Goal: Task Accomplishment & Management: Complete application form

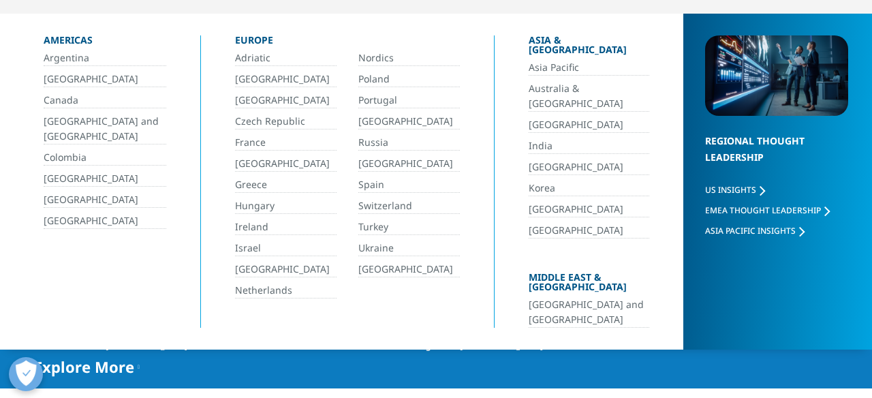
scroll to position [121, 0]
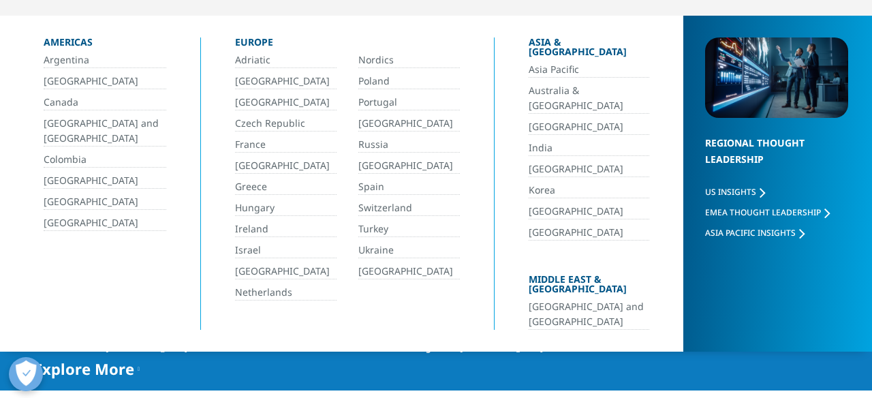
click at [73, 180] on link "[GEOGRAPHIC_DATA]" at bounding box center [105, 181] width 123 height 16
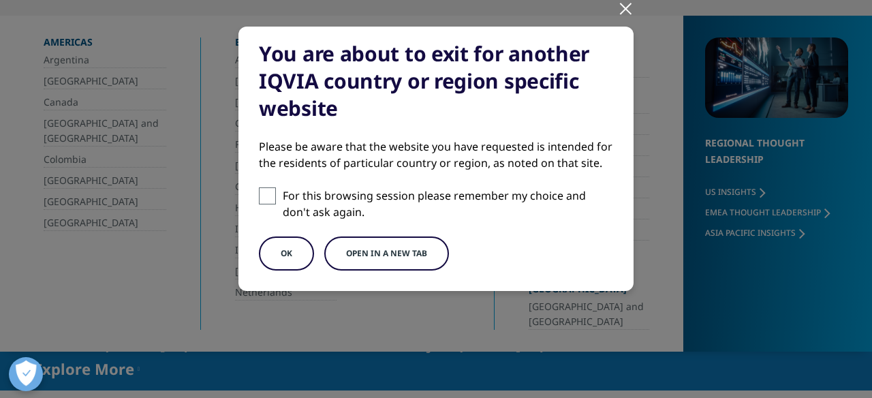
scroll to position [142, 0]
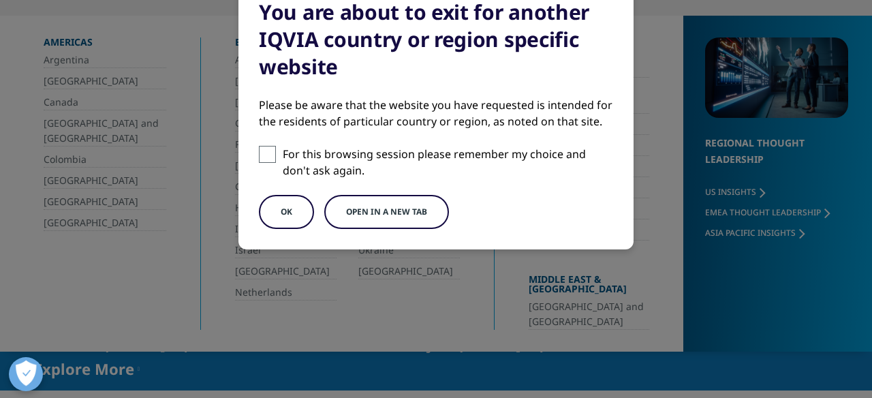
click at [424, 207] on button "Open in a new tab" at bounding box center [386, 212] width 125 height 34
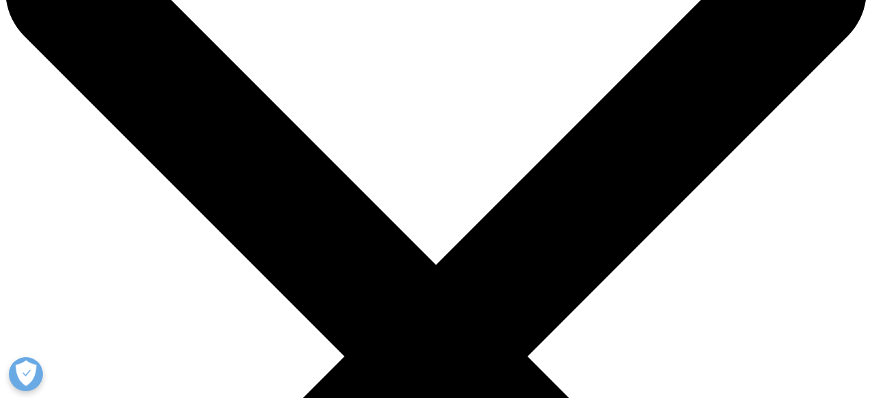
scroll to position [93, 0]
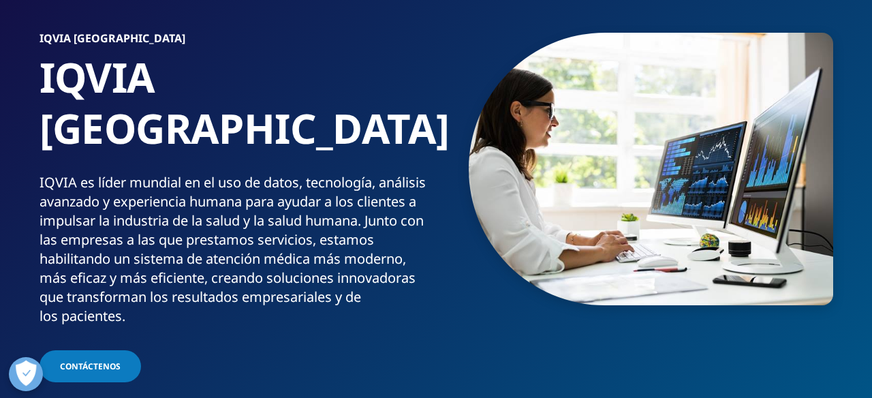
click at [252, 211] on link "MedTech" at bounding box center [335, 208] width 202 height 15
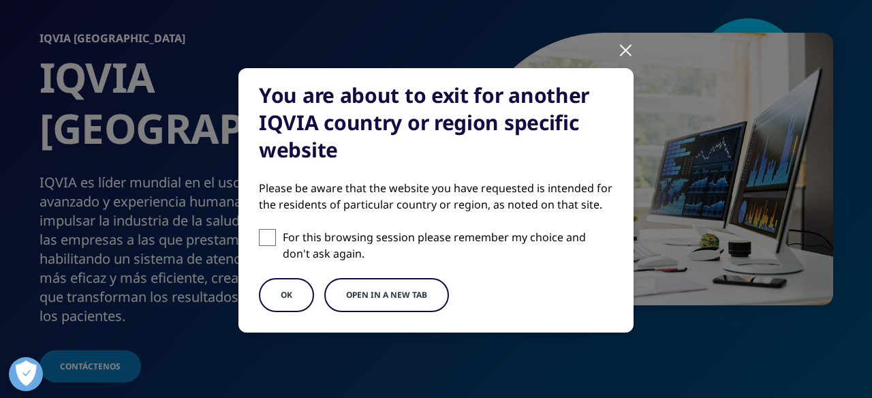
scroll to position [104, 0]
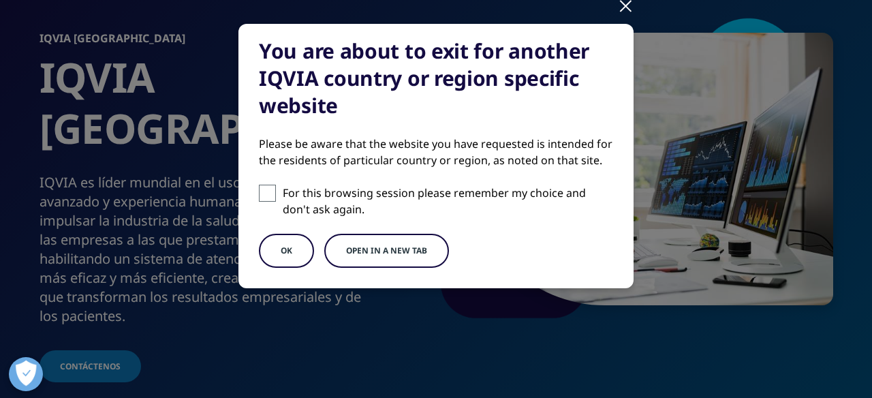
click at [388, 250] on button "Open in a new tab" at bounding box center [386, 251] width 125 height 34
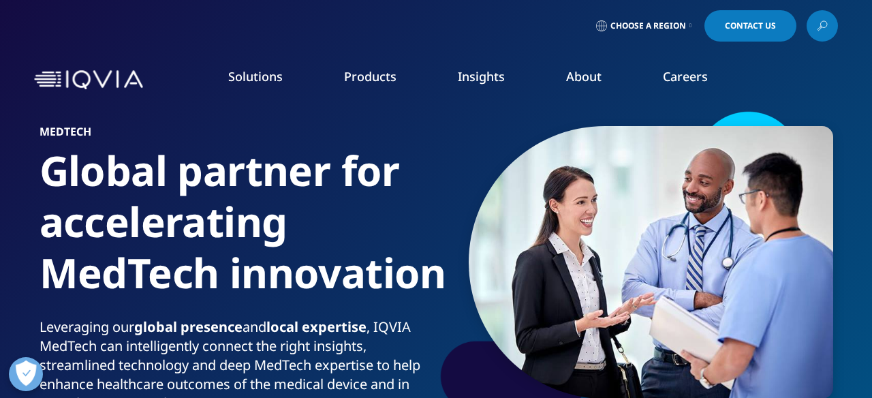
click at [469, 82] on link "Insights" at bounding box center [481, 76] width 47 height 16
click at [377, 82] on link "Products" at bounding box center [370, 76] width 52 height 16
click at [742, 168] on link "Health Data Apps & AI" at bounding box center [766, 170] width 200 height 15
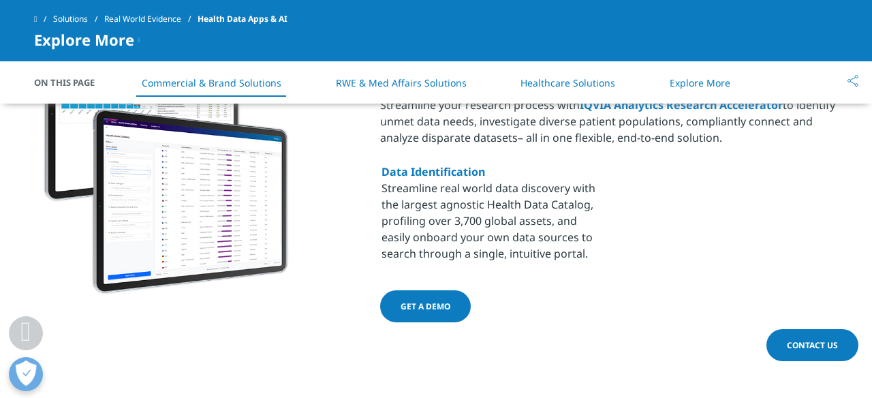
scroll to position [839, 0]
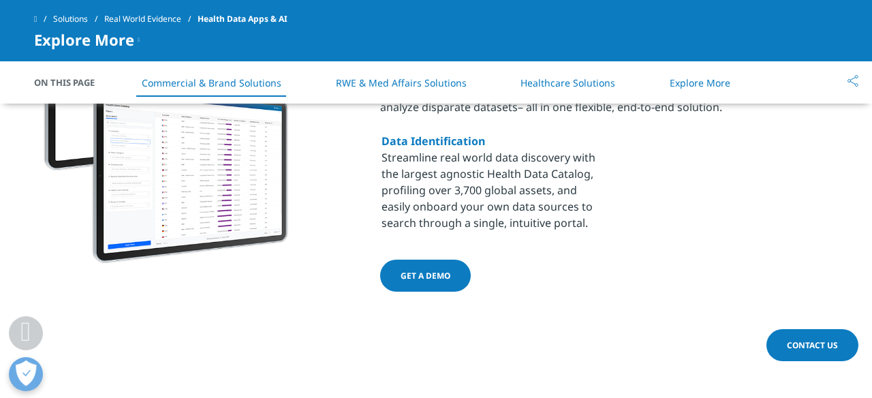
click at [422, 279] on span "Get a demo" at bounding box center [425, 276] width 50 height 12
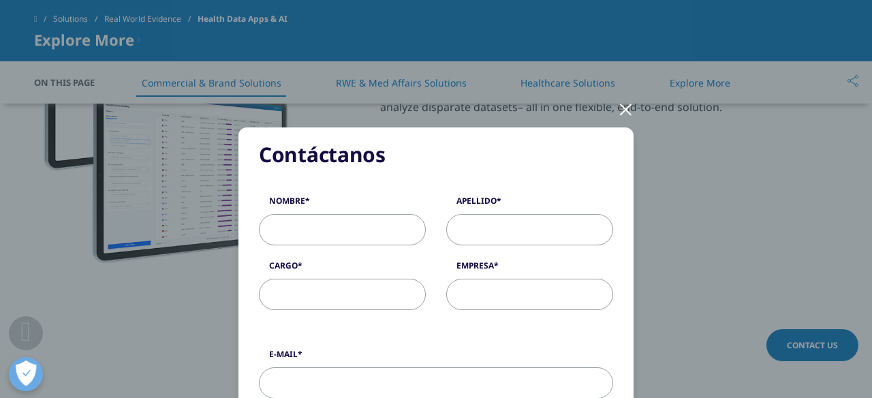
click at [358, 223] on input "Nombre" at bounding box center [342, 229] width 167 height 31
type input "[PERSON_NAME]"
click at [479, 226] on input "Apellido" at bounding box center [529, 229] width 167 height 31
type input "[PERSON_NAME]"
click at [391, 291] on input "Cargo" at bounding box center [342, 294] width 167 height 31
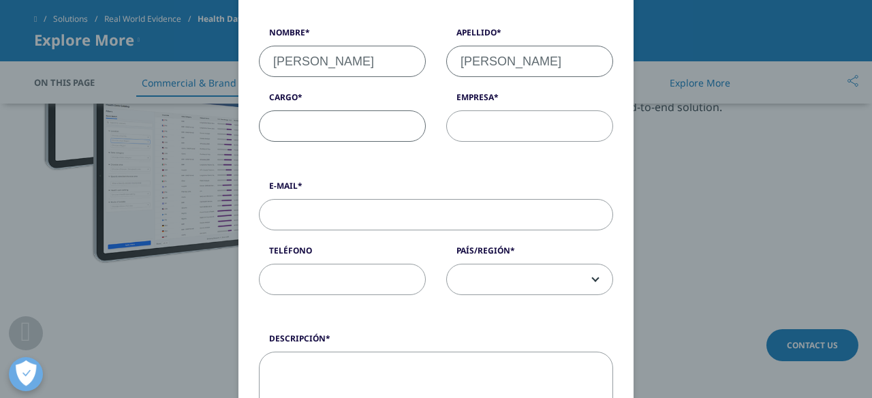
scroll to position [144, 0]
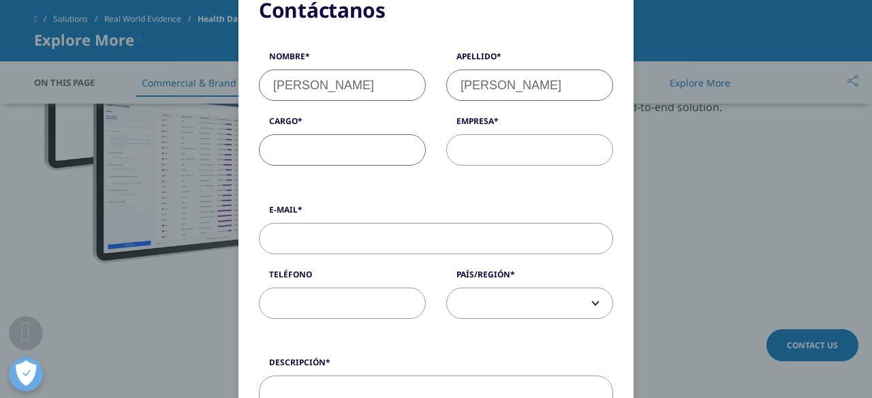
type input "D"
type input "Fundadora"
click at [542, 144] on input "Empresa" at bounding box center [529, 149] width 167 height 31
type input "InVivo Health"
click at [403, 229] on input "E-Mail" at bounding box center [436, 238] width 354 height 31
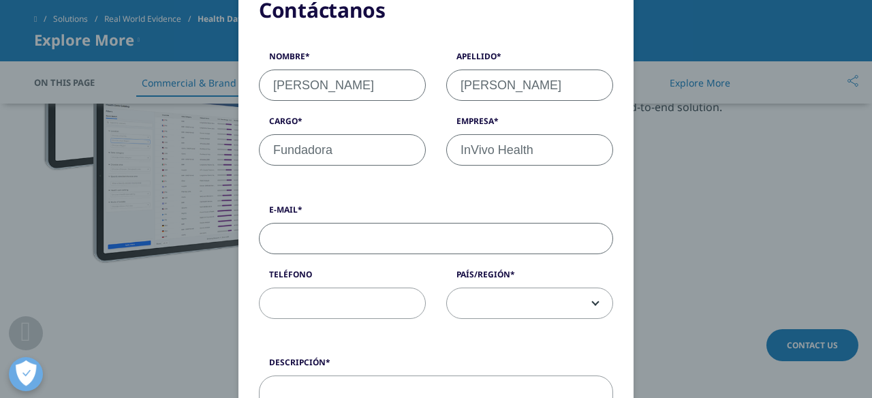
type input "[EMAIL_ADDRESS][DOMAIN_NAME]"
type input "994219505"
select select "[GEOGRAPHIC_DATA]"
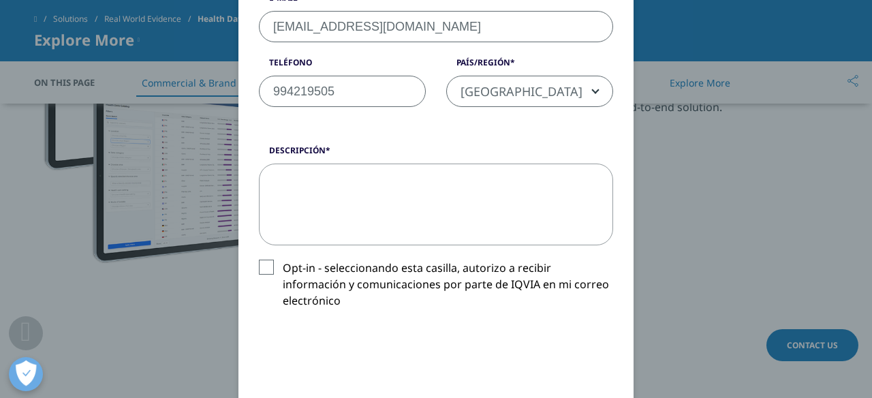
scroll to position [390, 0]
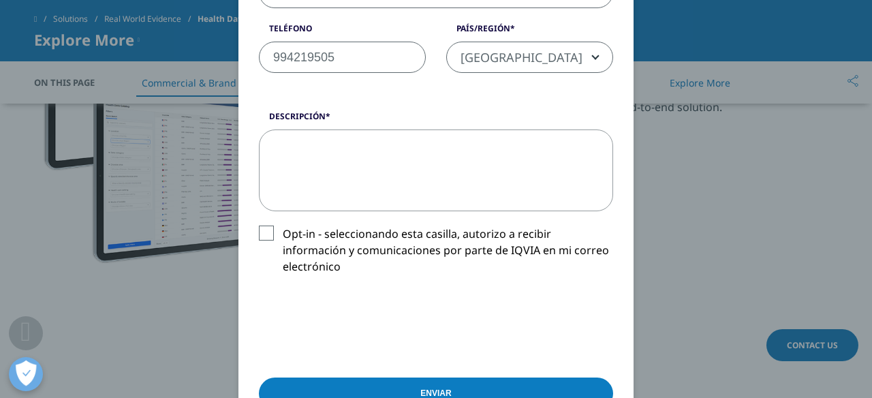
click at [333, 158] on textarea "Descripción" at bounding box center [436, 170] width 354 height 82
click at [264, 232] on label "Opt-in - seleccionando esta casilla, autorizo a recibir información y comunicac…" at bounding box center [436, 253] width 354 height 57
click at [283, 225] on input "Opt-in - seleccionando esta casilla, autorizo a recibir información y comunicac…" at bounding box center [283, 225] width 0 height 0
click at [317, 153] on textarea "Descripción" at bounding box center [436, 170] width 354 height 82
type textarea "M"
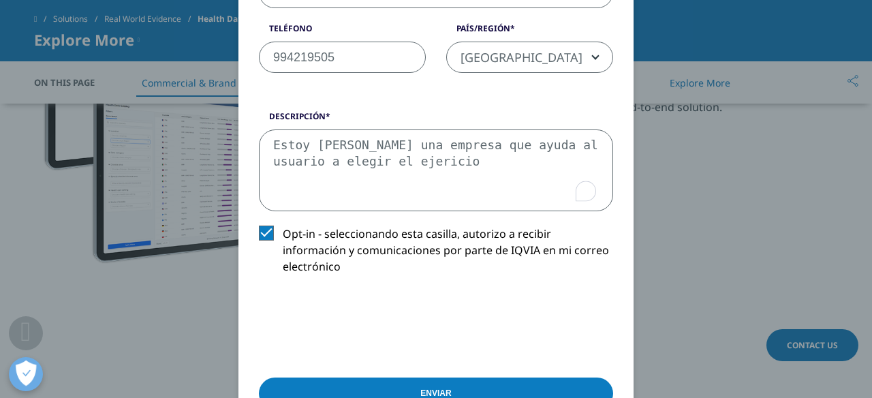
click at [475, 161] on textarea "Estoy [PERSON_NAME] una empresa que ayuda al usuario a elegir el ejericio" at bounding box center [436, 170] width 354 height 82
drag, startPoint x: 401, startPoint y: 161, endPoint x: 501, endPoint y: 161, distance: 99.4
click at [501, 161] on textarea "Estoy [PERSON_NAME] una empresa que ayuda al usuario a elegir el ejericio" at bounding box center [436, 170] width 354 height 82
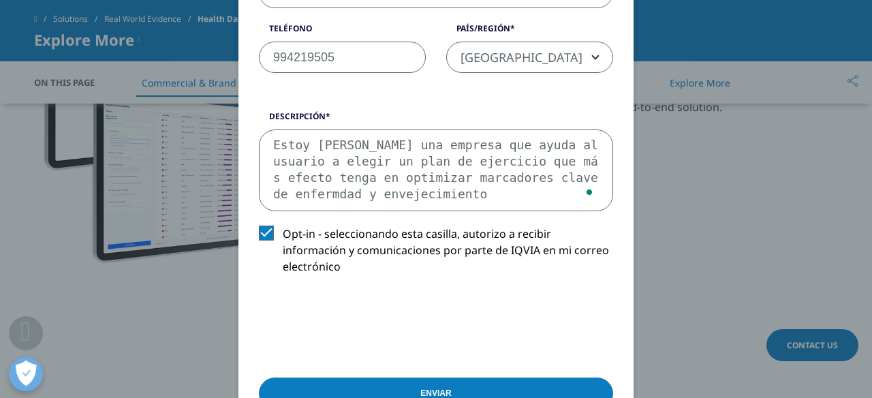
click at [366, 195] on textarea "Estoy [PERSON_NAME] una empresa que ayuda al usuario a elegir un plan de ejerci…" at bounding box center [436, 170] width 354 height 82
click at [550, 192] on textarea "Estoy [PERSON_NAME] una empresa que ayuda al usuario a elegir un plan de ejerci…" at bounding box center [436, 170] width 354 height 82
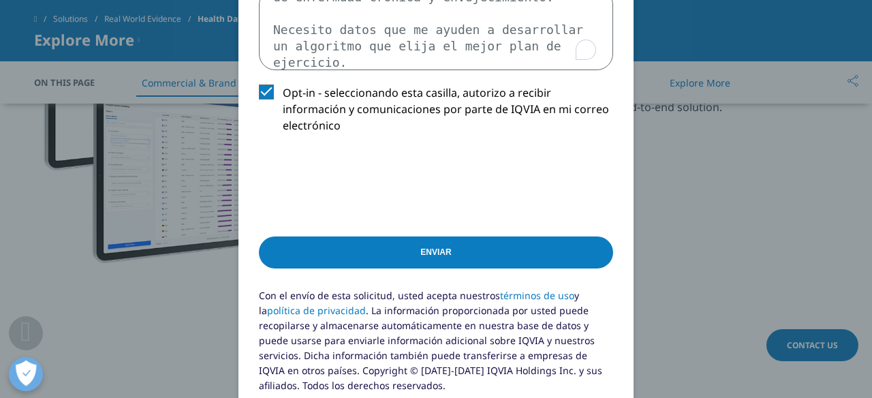
scroll to position [460, 0]
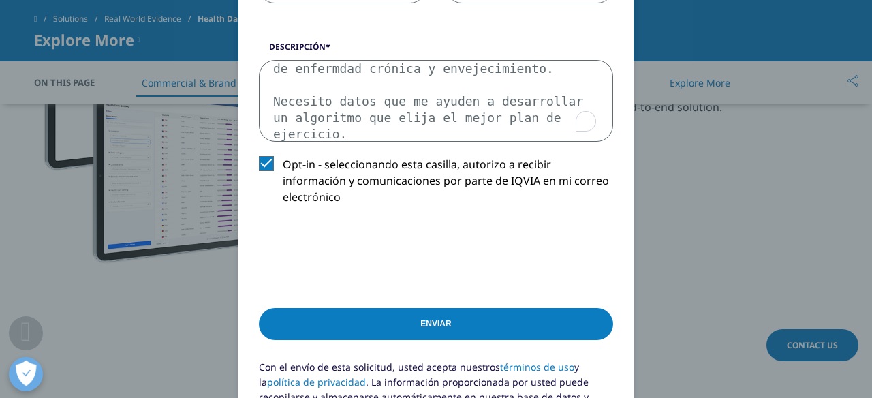
click at [365, 101] on textarea "Estoy [PERSON_NAME] una empresa que ayuda al usuario a elegir un plan de ejerci…" at bounding box center [436, 101] width 354 height 82
click at [471, 101] on textarea "Estoy [PERSON_NAME] una empresa que ayuda al usuario a elegir un plan de ejerci…" at bounding box center [436, 101] width 354 height 82
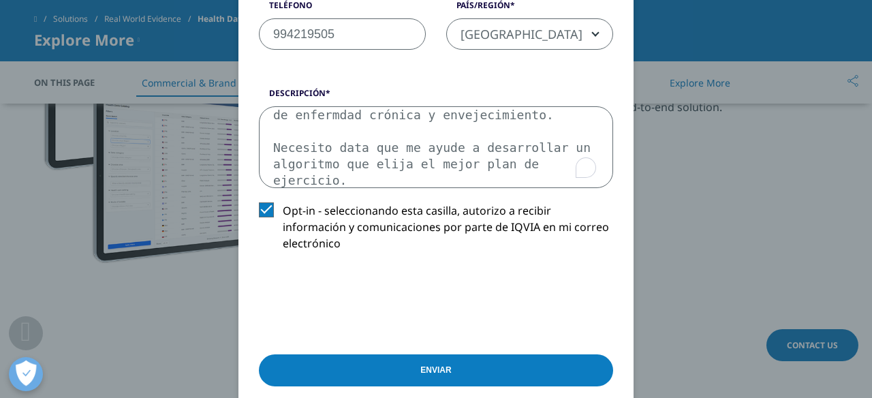
scroll to position [691, 0]
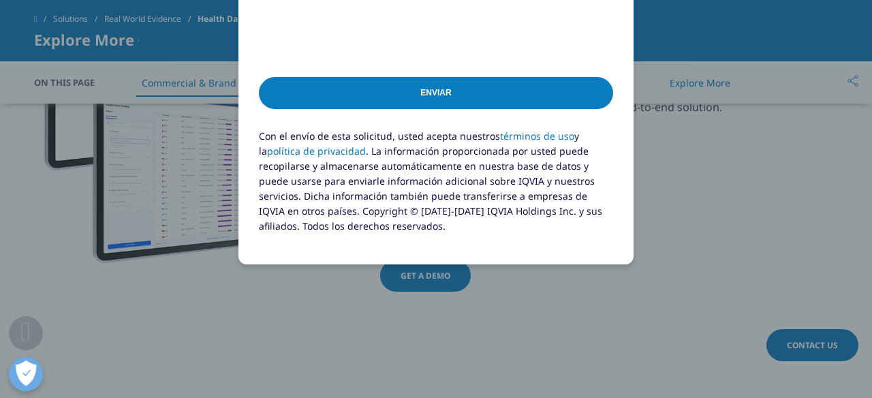
type textarea "Estoy [PERSON_NAME] una empresa que ayuda al usuario a elegir un plan de ejerci…"
click at [359, 80] on input "Enviar" at bounding box center [436, 93] width 354 height 32
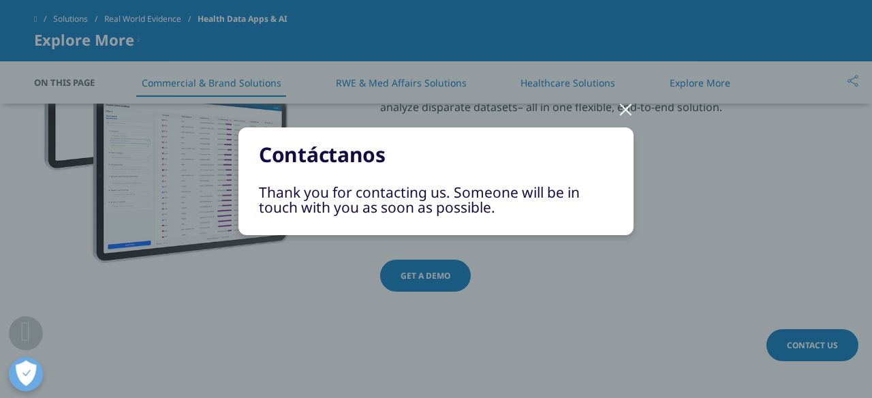
click at [628, 109] on div at bounding box center [626, 108] width 16 height 37
